Goal: Task Accomplishment & Management: Use online tool/utility

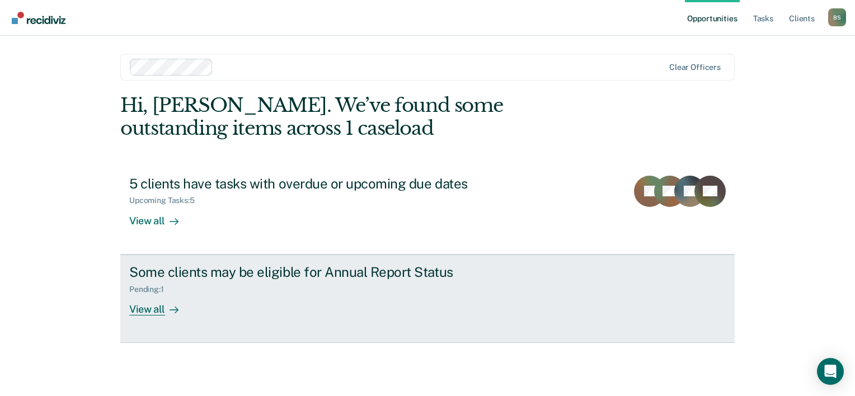
click at [163, 308] on div "View all" at bounding box center [160, 305] width 63 height 22
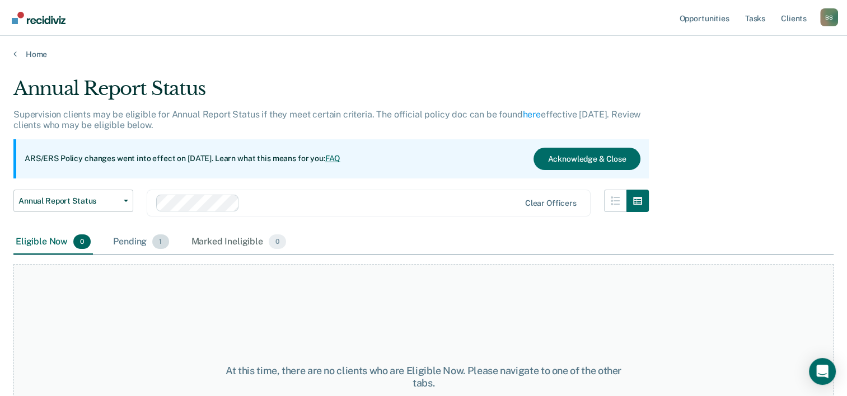
click at [158, 245] on span "1" at bounding box center [160, 241] width 16 height 15
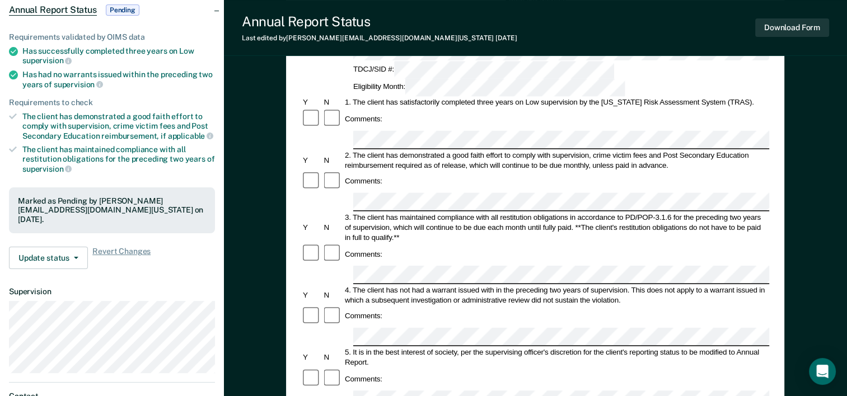
scroll to position [56, 0]
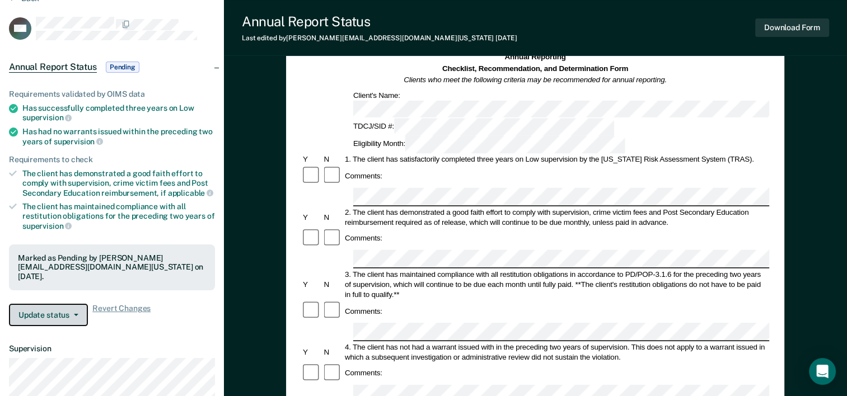
click at [72, 313] on button "Update status" at bounding box center [48, 315] width 79 height 22
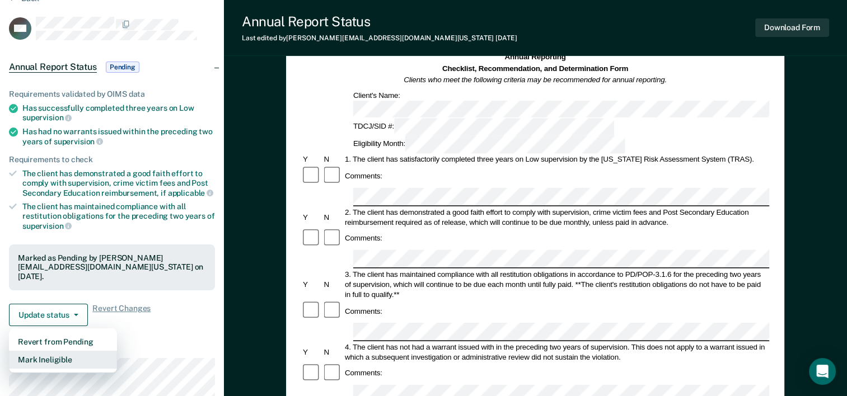
click at [81, 360] on button "Mark Ineligible" at bounding box center [63, 360] width 108 height 18
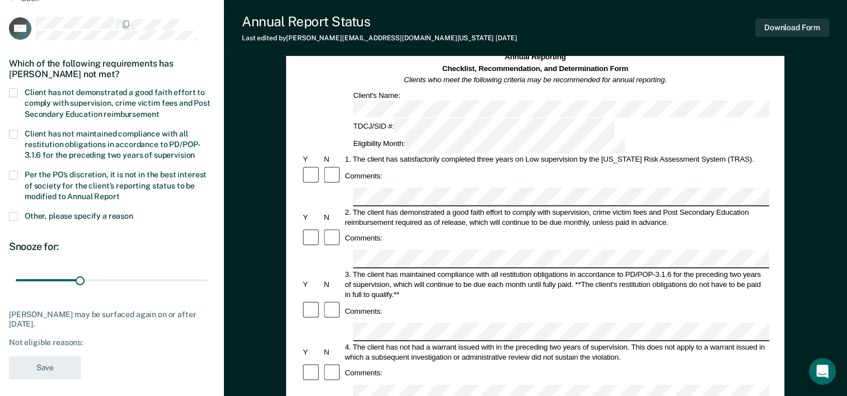
click at [13, 175] on span at bounding box center [13, 175] width 9 height 9
click at [120, 192] on input "Per the PO’s discretion, it is not in the best interest of society for the clie…" at bounding box center [120, 192] width 0 height 0
click at [60, 373] on button "Save" at bounding box center [45, 367] width 72 height 23
